Goal: Information Seeking & Learning: Learn about a topic

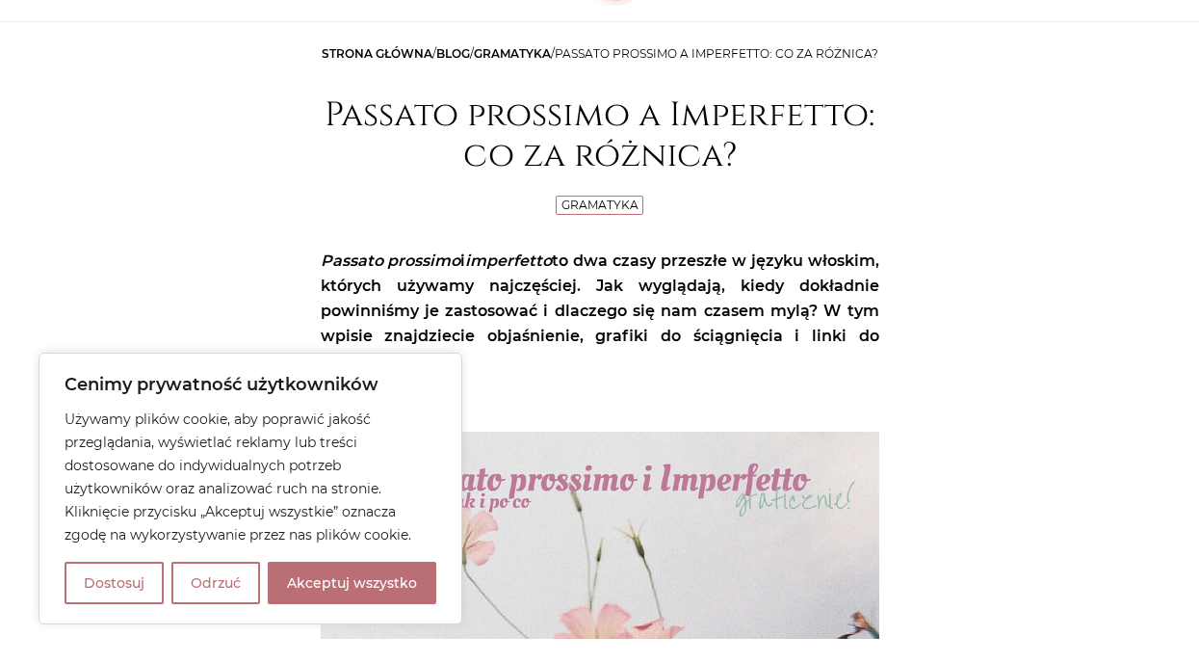
scroll to position [211, 0]
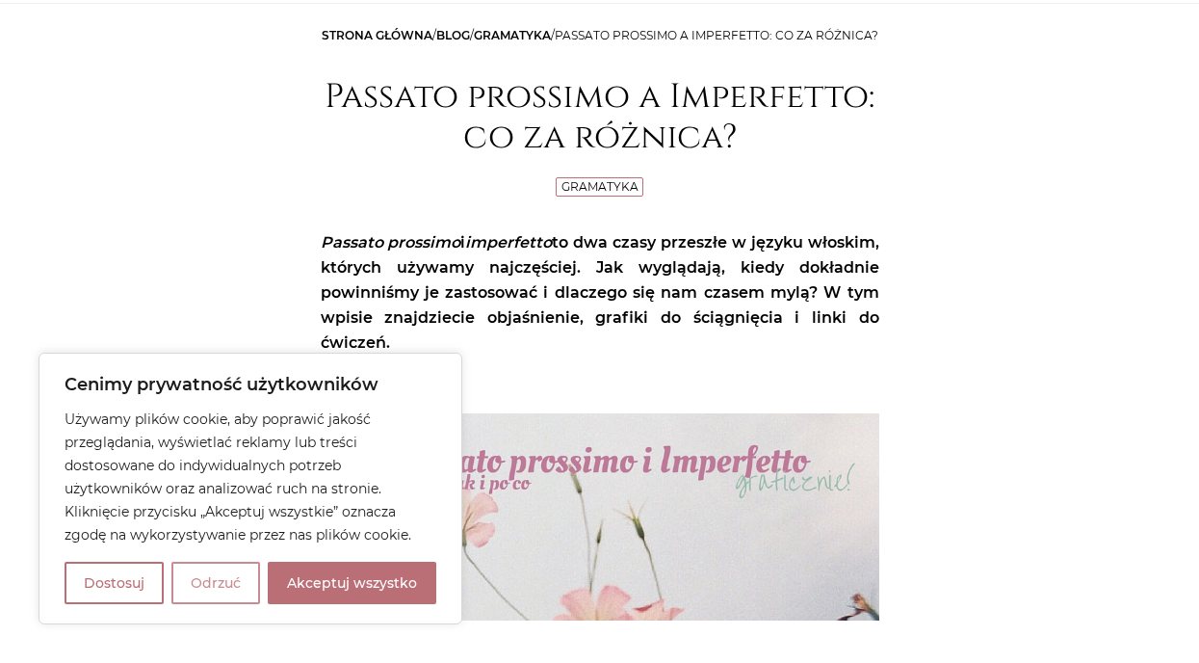
click at [220, 591] on button "Odrzuć" at bounding box center [215, 583] width 89 height 42
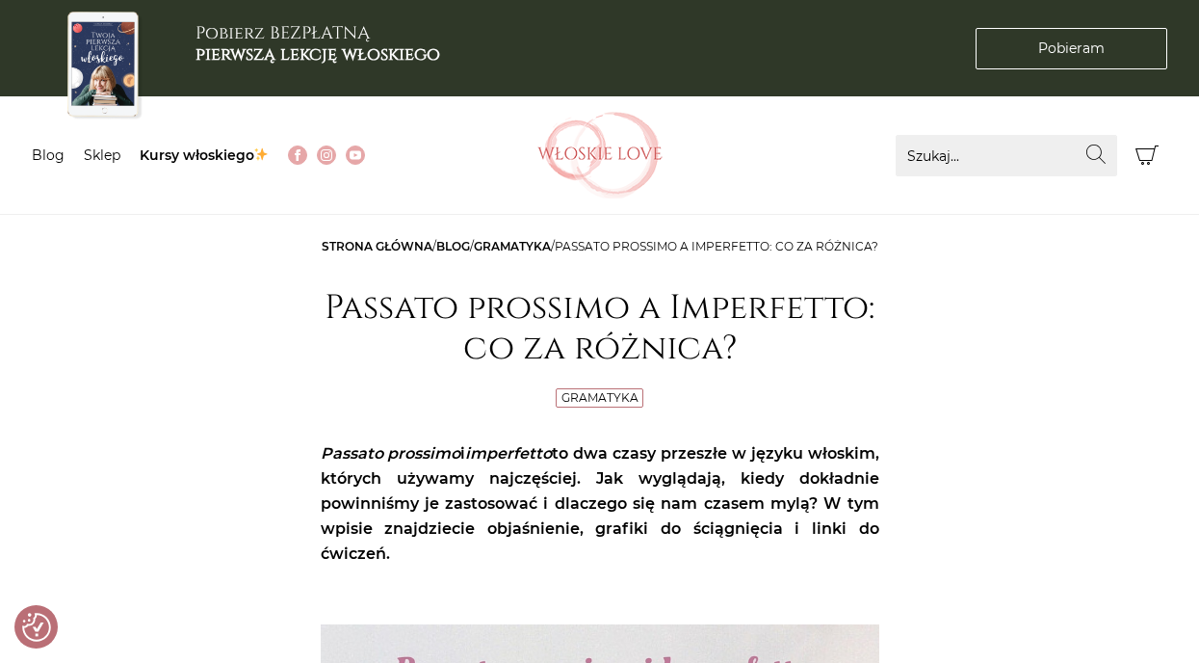
scroll to position [0, 0]
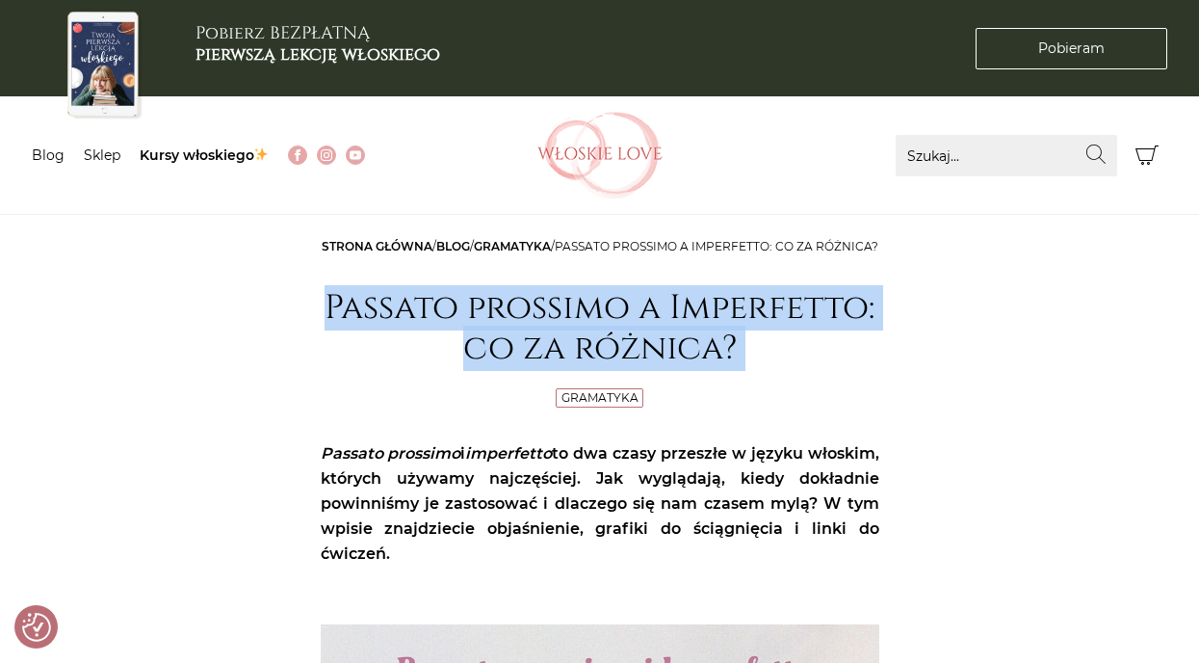
drag, startPoint x: 328, startPoint y: 323, endPoint x: 437, endPoint y: 428, distance: 151.2
click at [437, 412] on header "Strona główna / Blog / Gramatyka / Passato prossimo a Imperfetto: co za różnica…" at bounding box center [600, 323] width 559 height 178
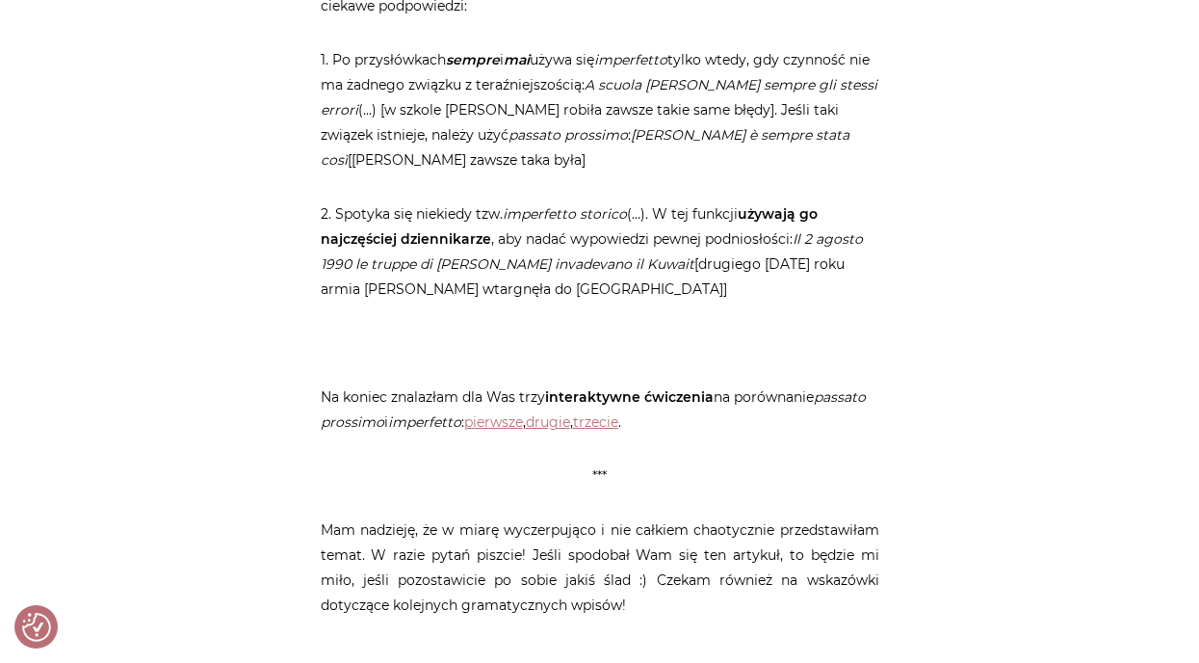
scroll to position [8824, 0]
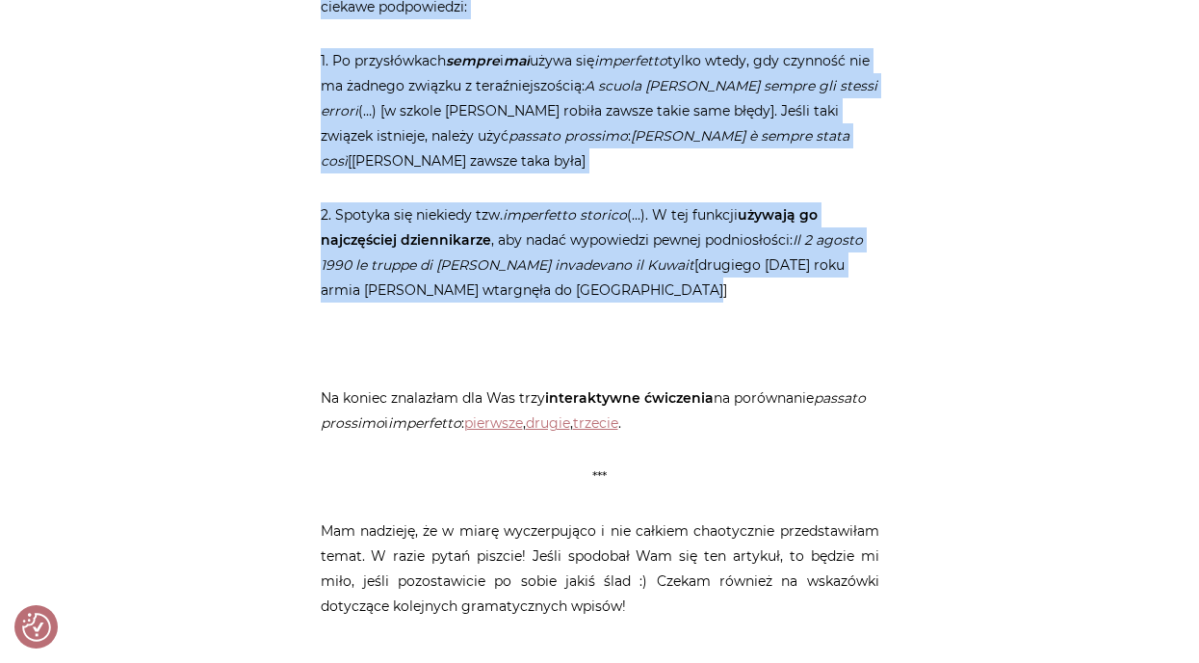
click at [711, 202] on p "2. Spotyka się niekiedy tzw. imperfetto storico (…). W tej funkcji używają go n…" at bounding box center [600, 252] width 559 height 100
copy article "Loremip dolorsit a Consectetu: ad el seddoei? Temporinc Utlabor etdolore m aliq…"
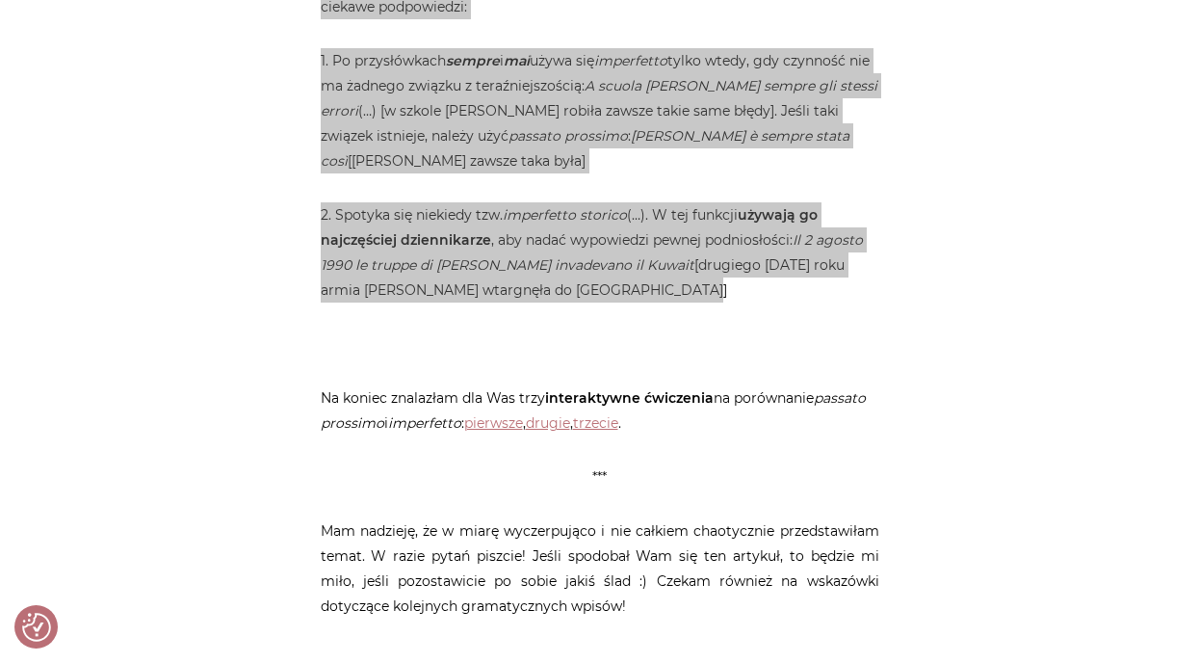
click at [340, 76] on blockquote "1. Po przysłówkach sempre i mai używa się imperfetto tylko wtedy, gdy czynność …" at bounding box center [600, 175] width 559 height 254
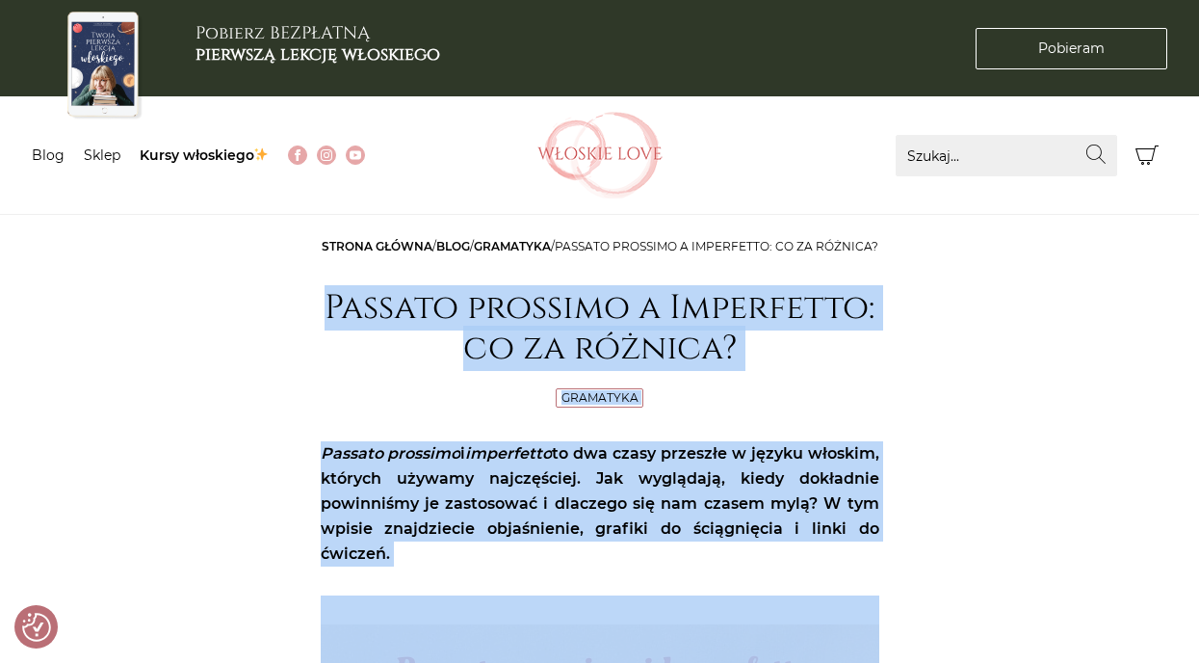
scroll to position [0, 0]
click at [382, 321] on h1 "Passato prossimo a Imperfetto: co za różnica?" at bounding box center [600, 328] width 559 height 81
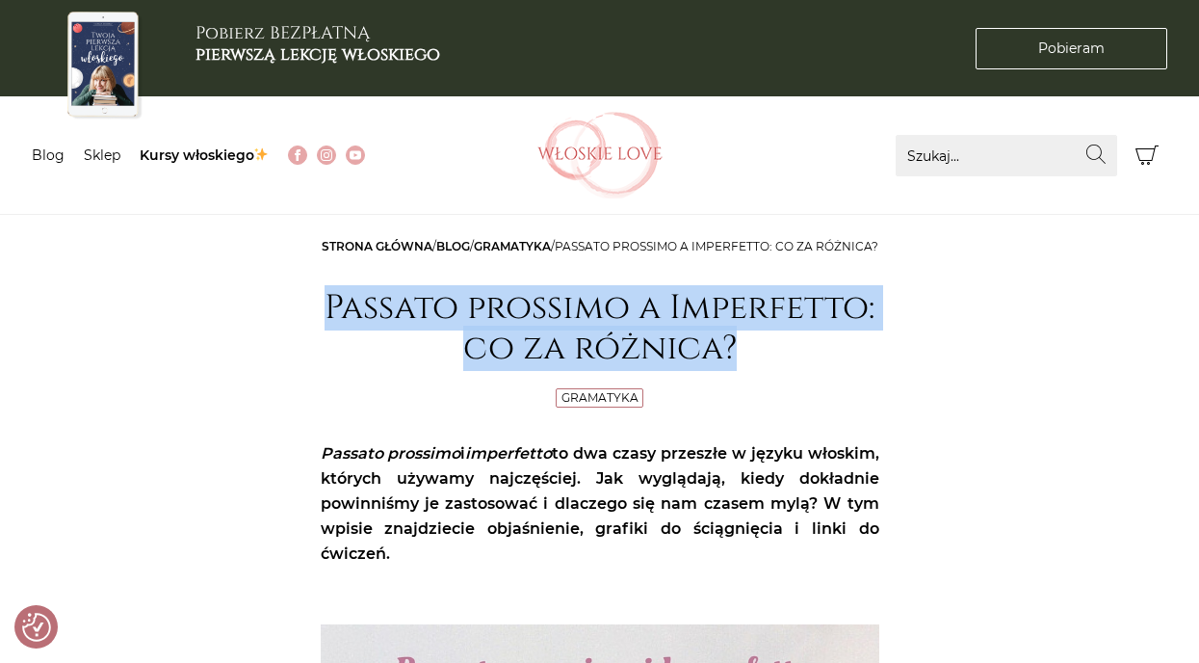
drag, startPoint x: 330, startPoint y: 334, endPoint x: 739, endPoint y: 364, distance: 409.5
click at [739, 364] on h1 "Passato prossimo a Imperfetto: co za różnica?" at bounding box center [600, 328] width 559 height 81
copy h1 "Passato prossimo a Imperfetto: co za różnica?"
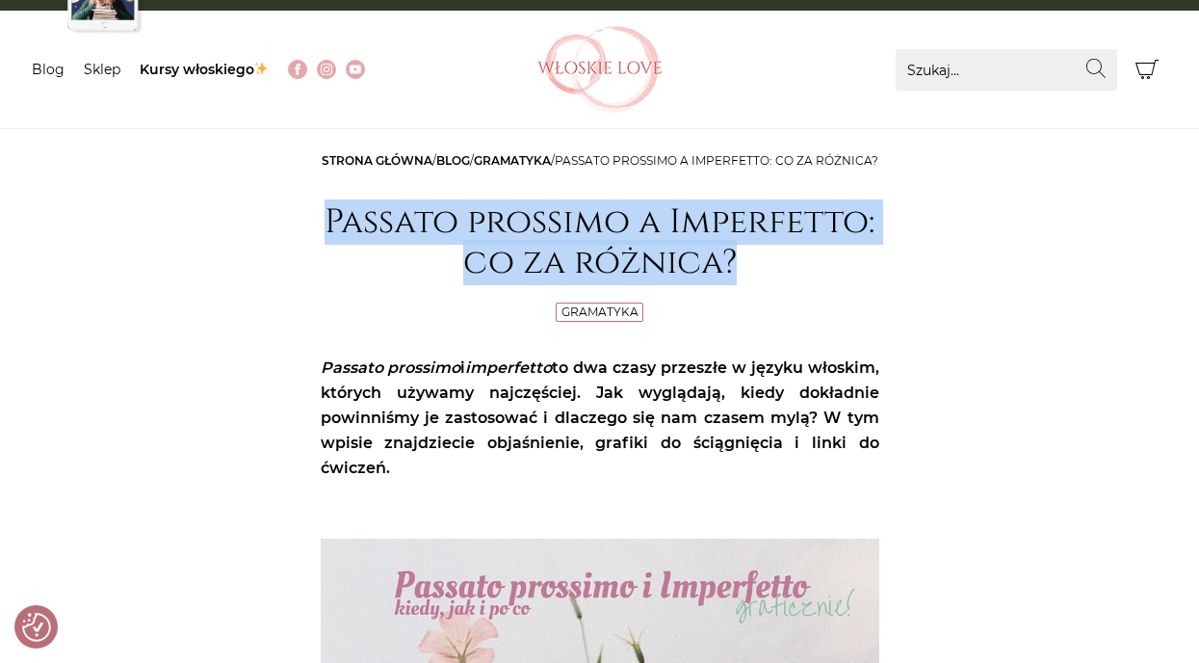
scroll to position [222, 0]
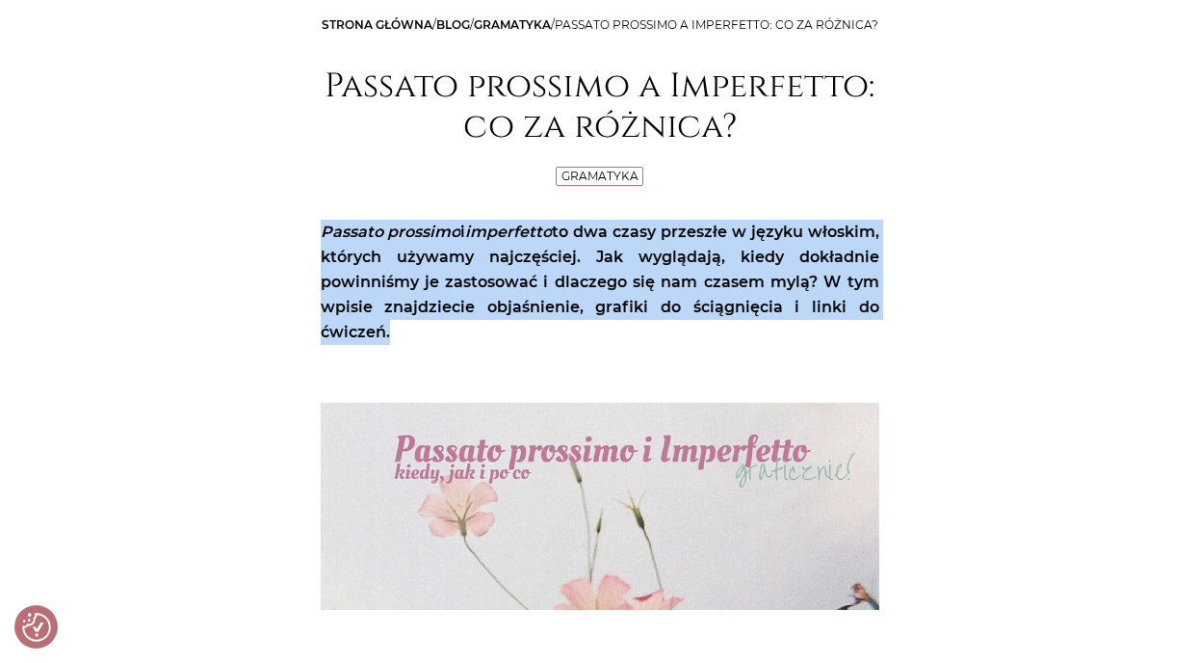
drag, startPoint x: 326, startPoint y: 257, endPoint x: 481, endPoint y: 374, distance: 194.0
copy article "Passato prossimo i imperfetto to dwa czasy przeszłe w języku włoskim, których u…"
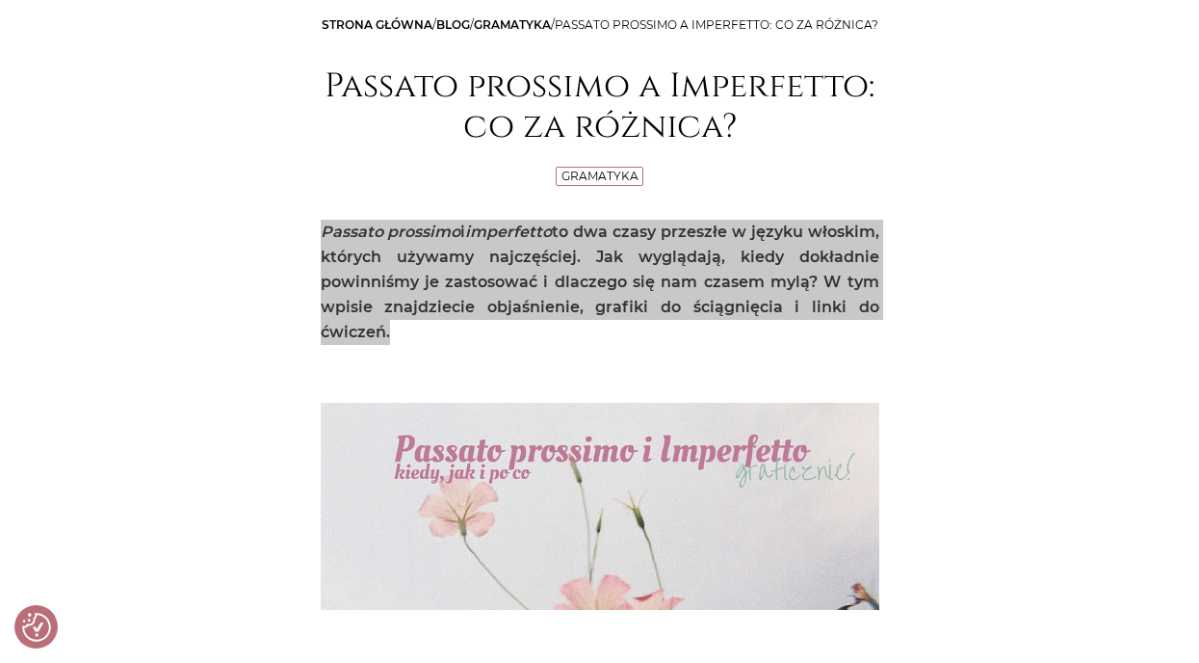
drag, startPoint x: 1190, startPoint y: 410, endPoint x: 198, endPoint y: 248, distance: 1004.2
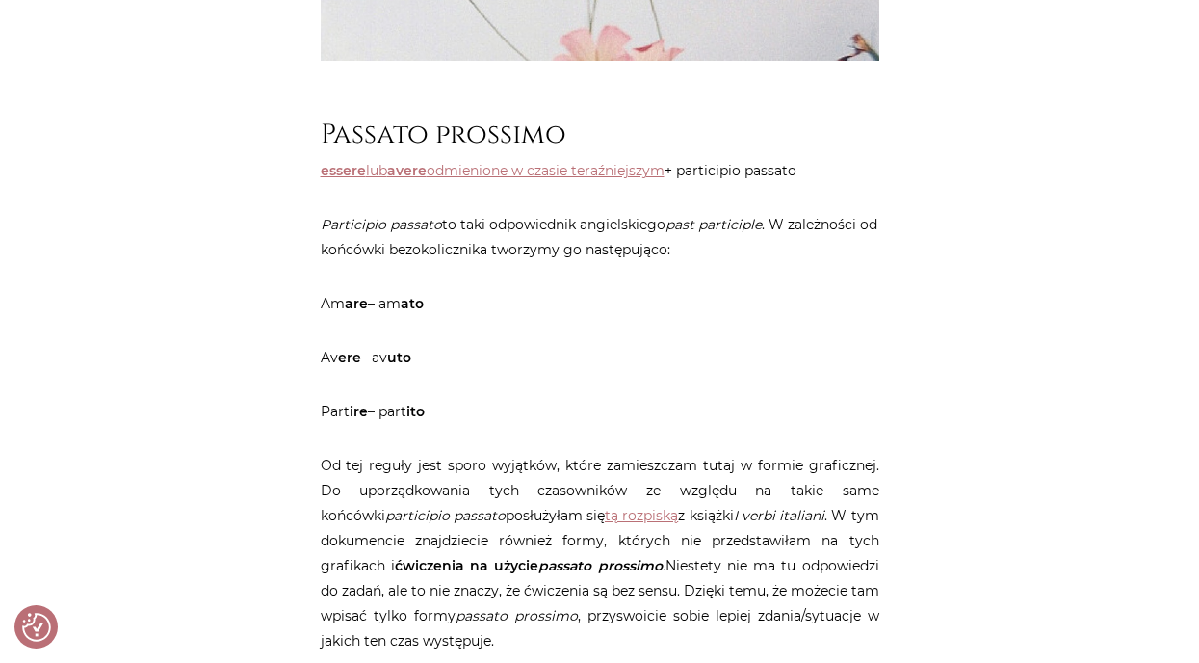
scroll to position [790, 0]
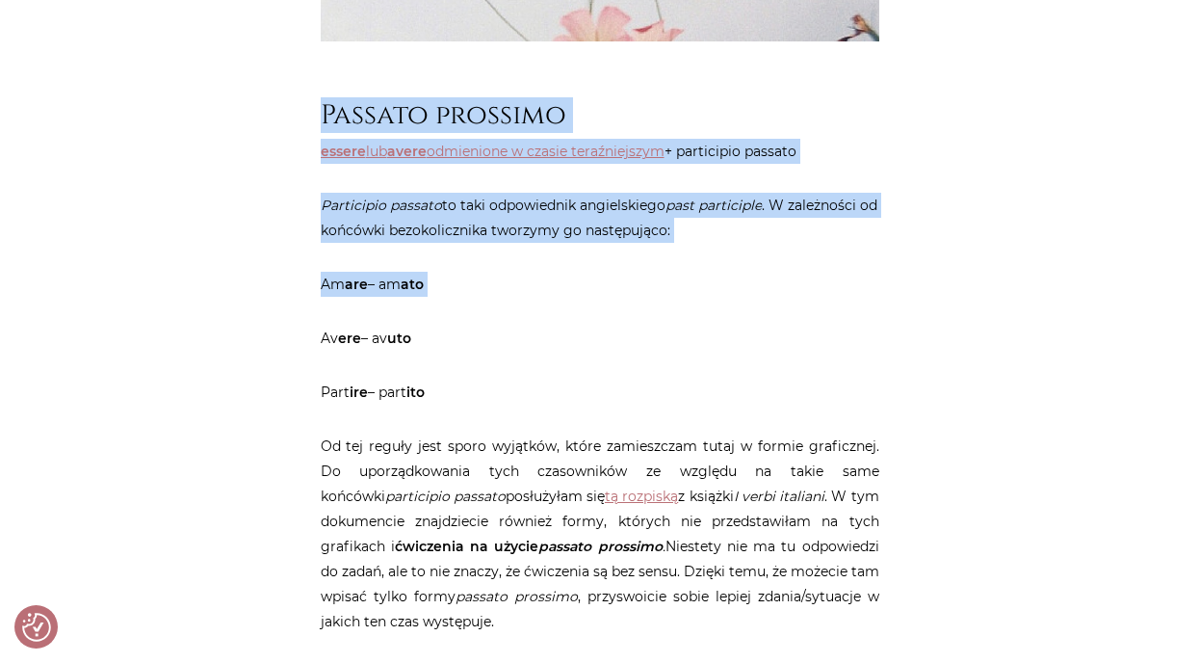
drag, startPoint x: 325, startPoint y: 138, endPoint x: 473, endPoint y: 330, distance: 243.1
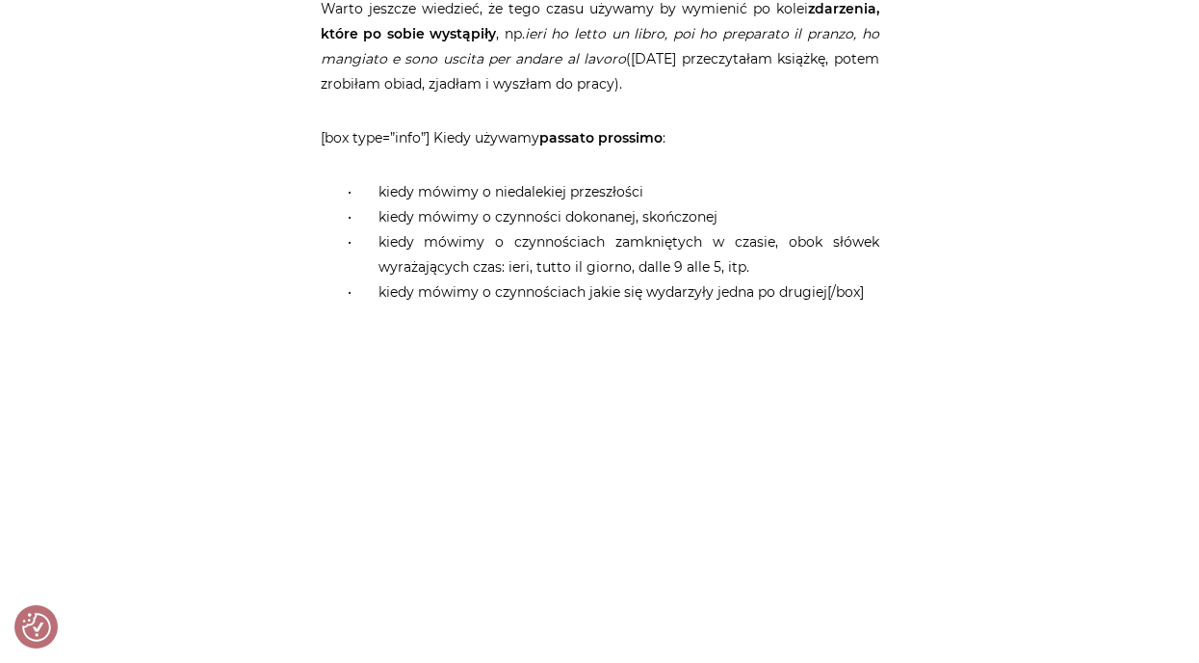
scroll to position [2415, 0]
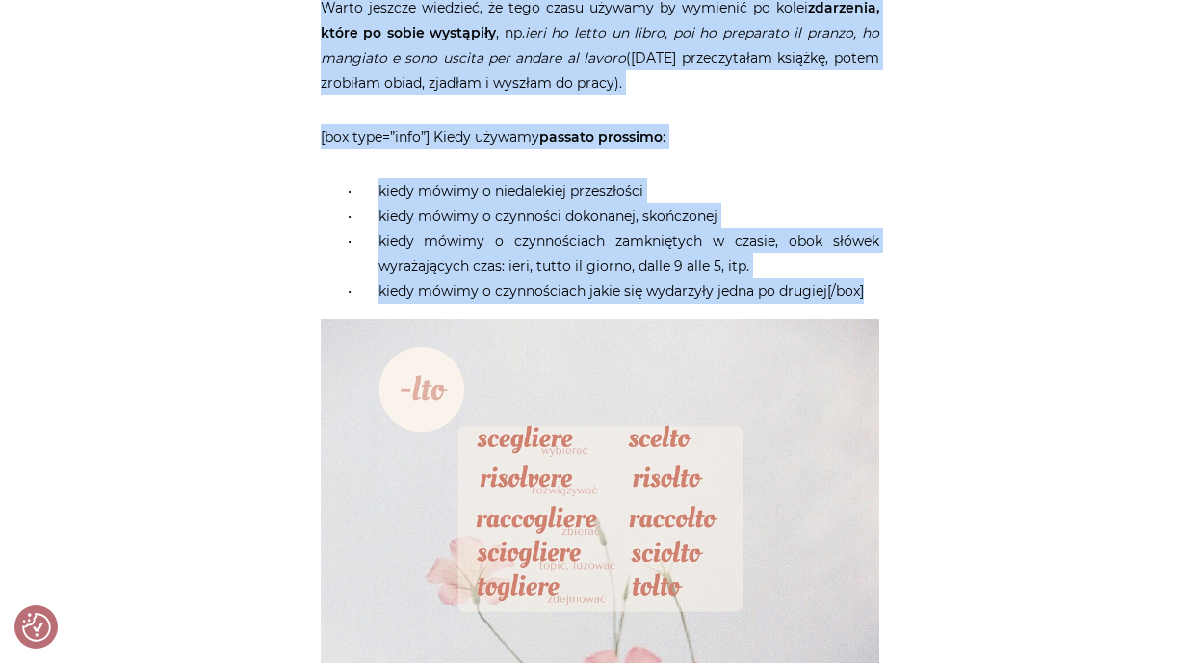
click at [873, 303] on li "kiedy mówimy o czynnościach jakie się wydarzyły jedna po drugiej[/box]" at bounding box center [619, 290] width 520 height 25
copy article "Loremip dolorsit ametco adi elits doeiusmodt i utlabo etdoloremagna + aliquaeni…"
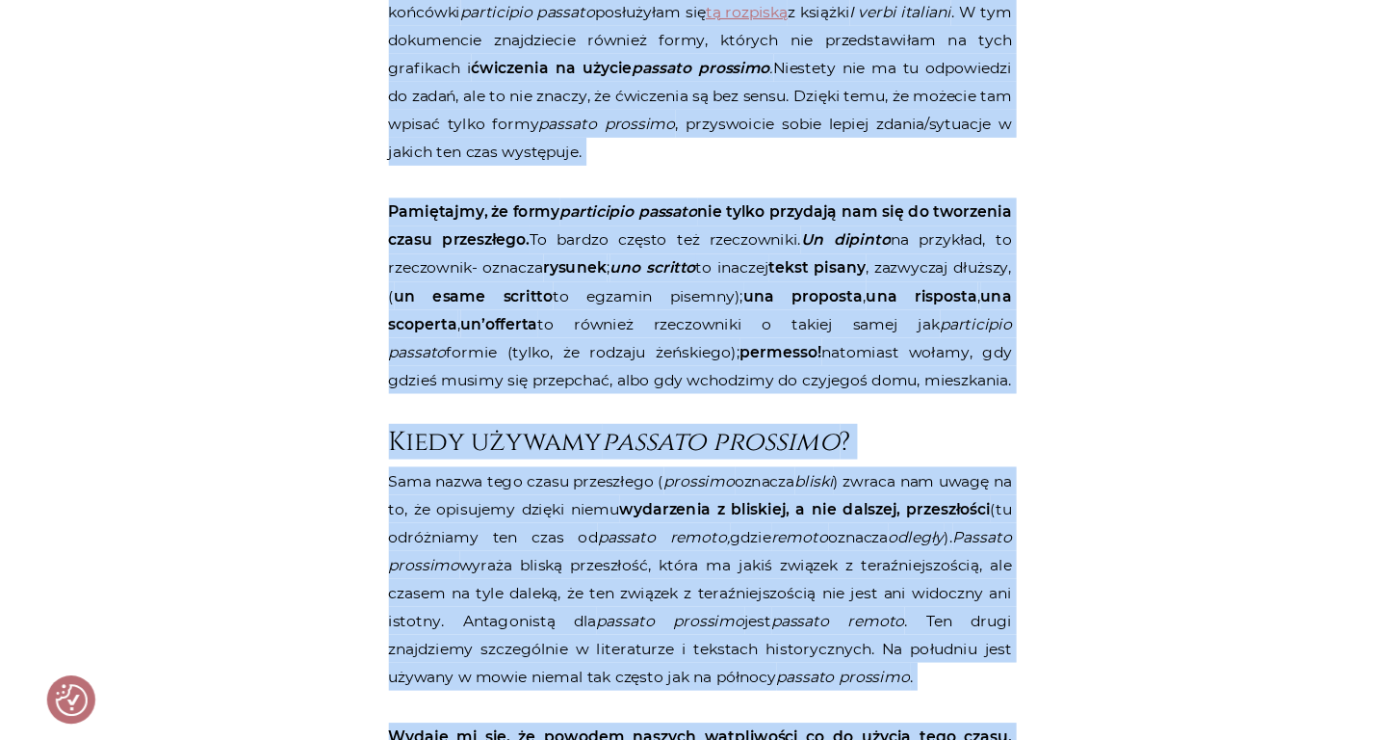
scroll to position [1271, 0]
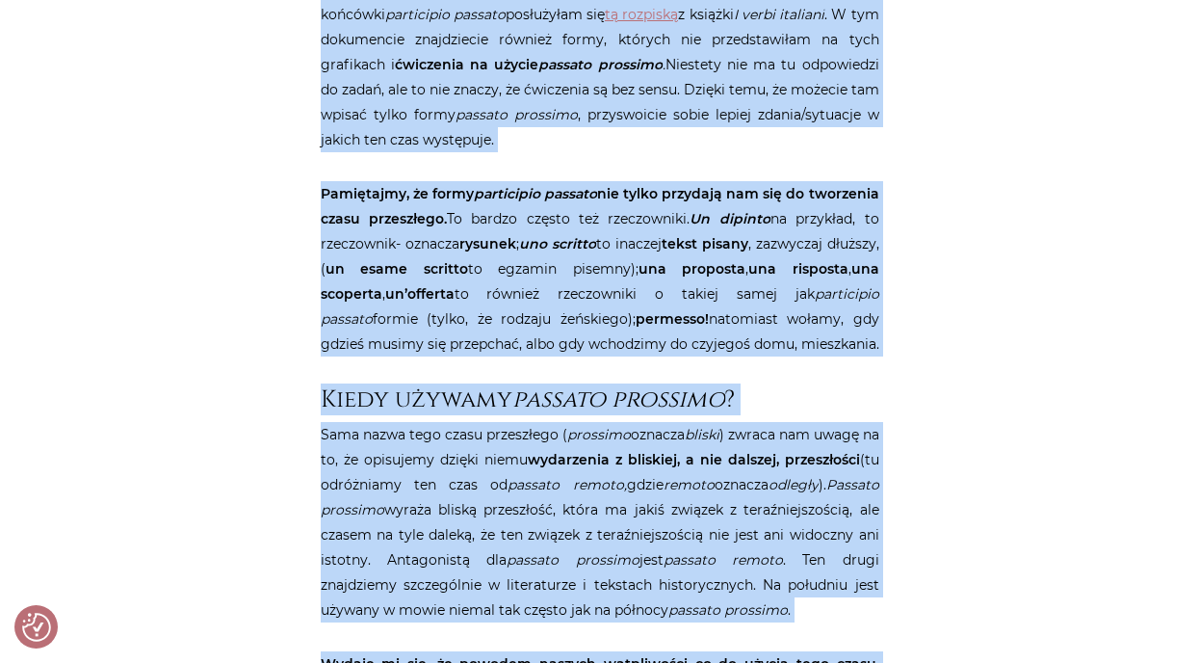
click at [617, 58] on p "Od tej reguły jest sporo wyjątków, które zamieszczam tutaj w formie graficznej.…" at bounding box center [600, 52] width 559 height 200
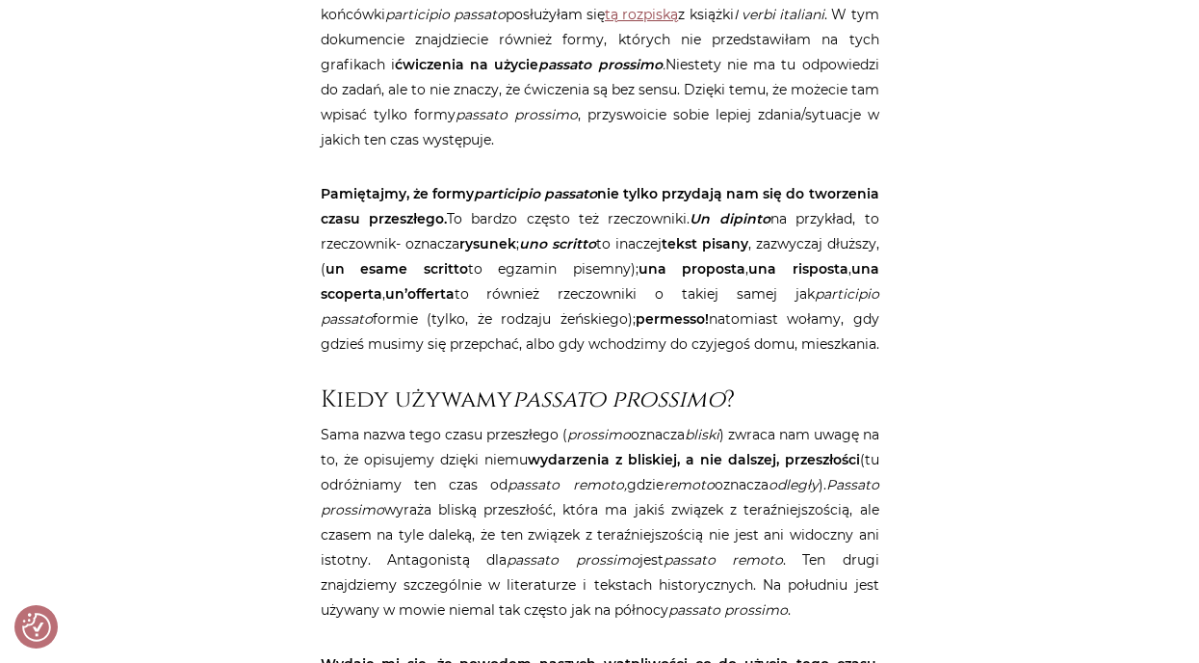
click at [605, 23] on link "tą rozpiską" at bounding box center [641, 14] width 73 height 17
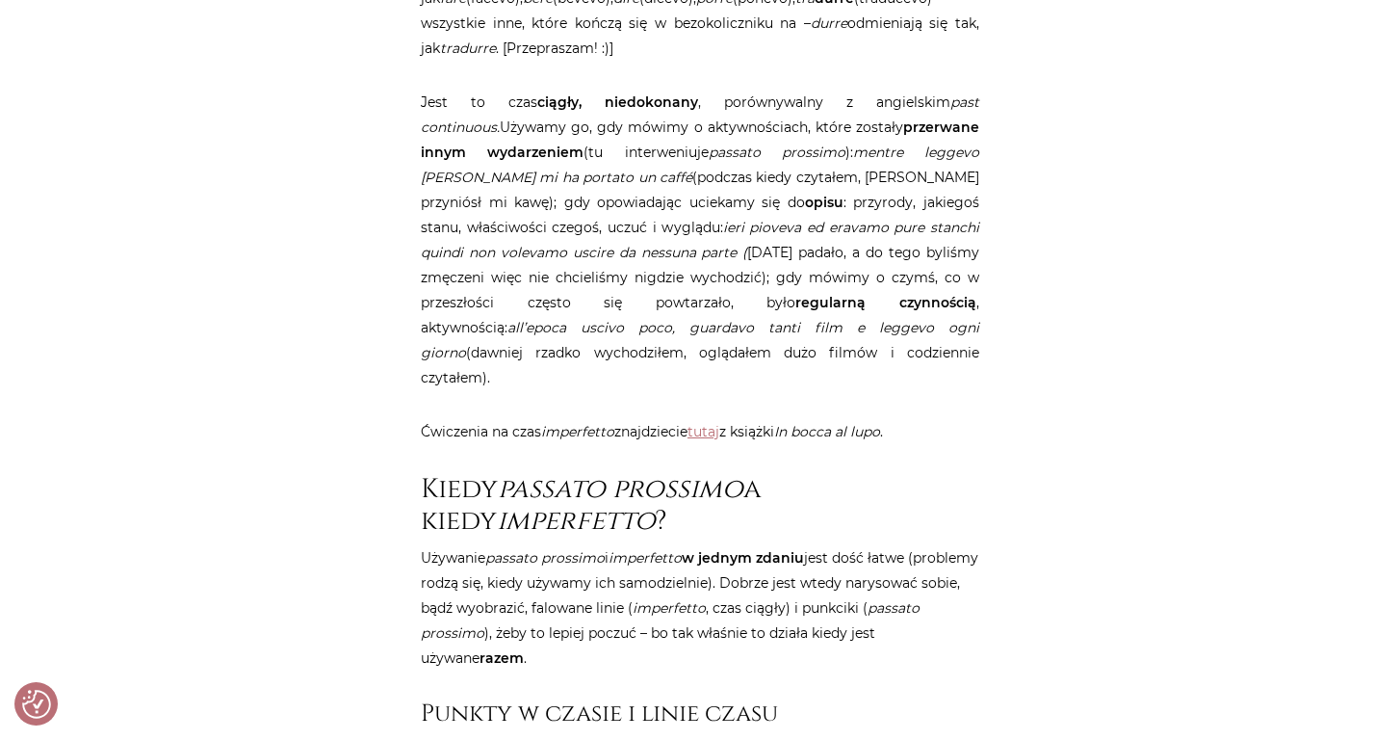
scroll to position [6622, 0]
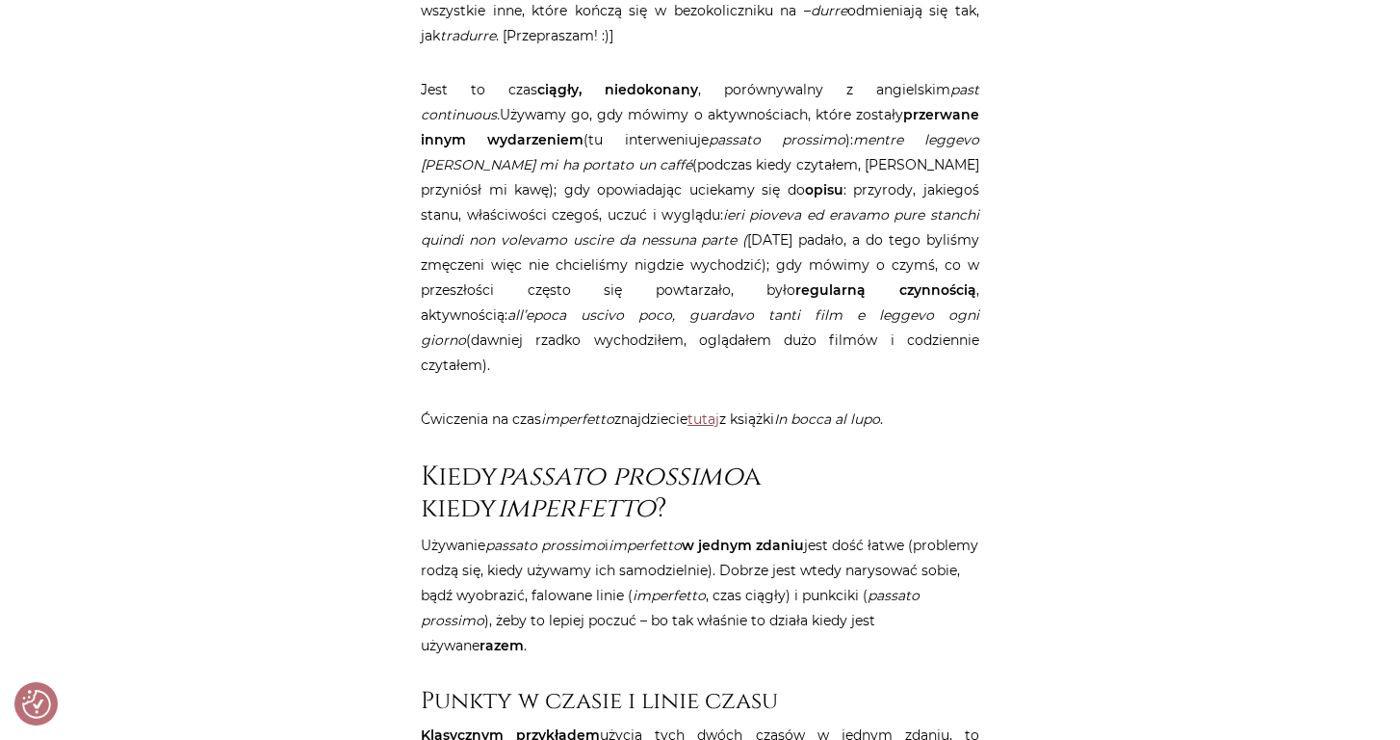
click at [719, 415] on link "tutaj" at bounding box center [704, 418] width 32 height 17
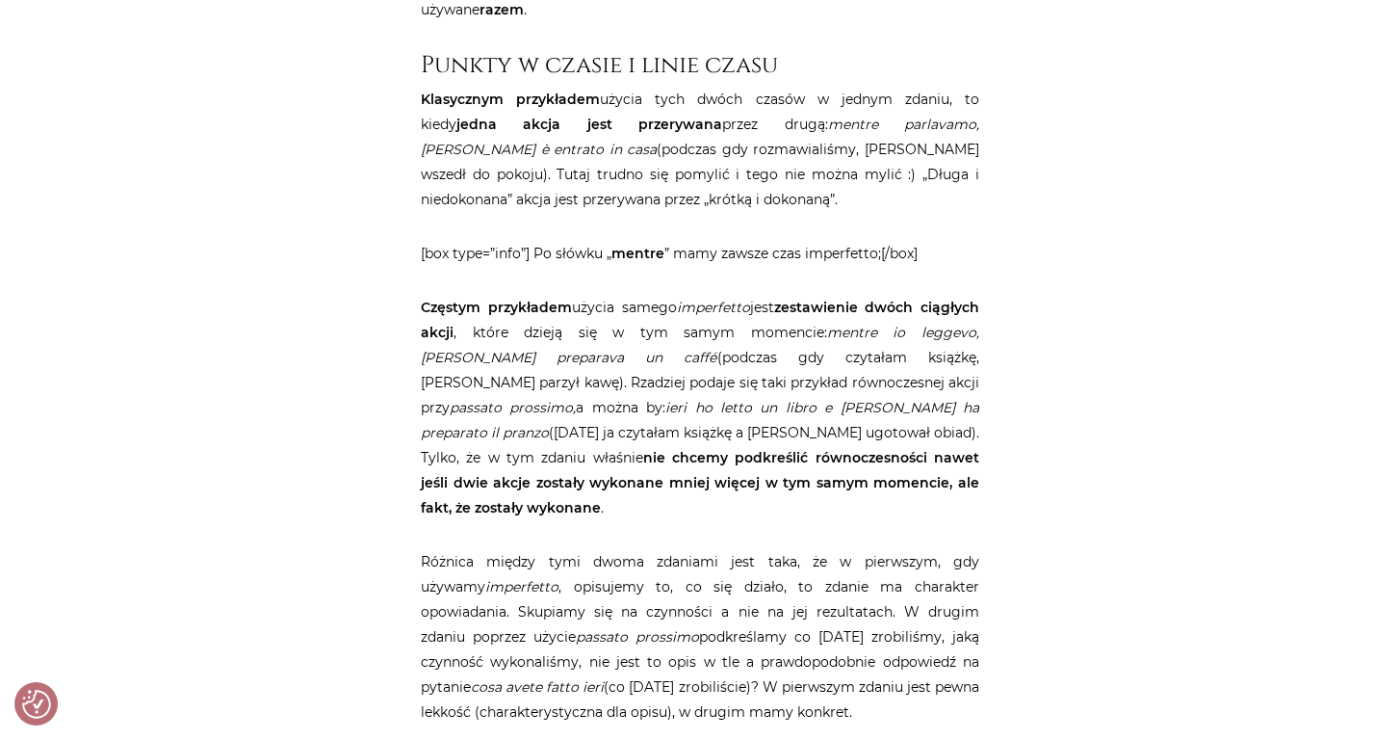
scroll to position [7269, 0]
